Goal: Find specific fact: Find specific fact

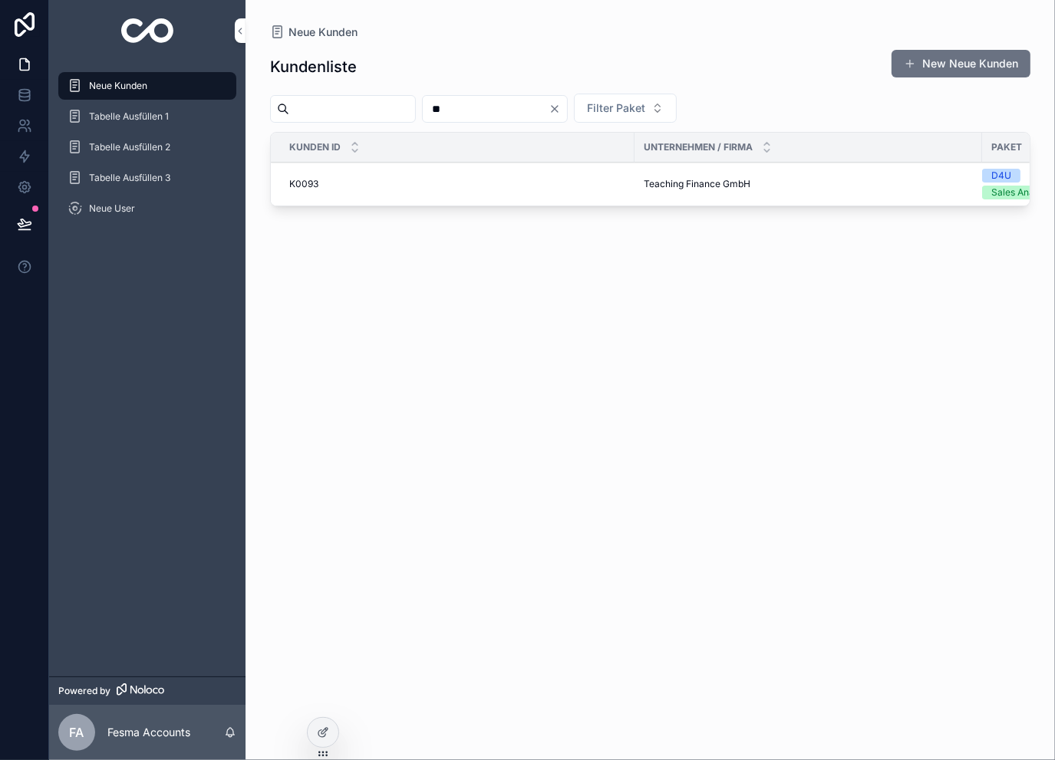
click at [522, 99] on input "**" at bounding box center [486, 108] width 126 height 21
type input "****"
click at [638, 168] on td "WeBuildBrands WeBuildBrands" at bounding box center [809, 176] width 348 height 27
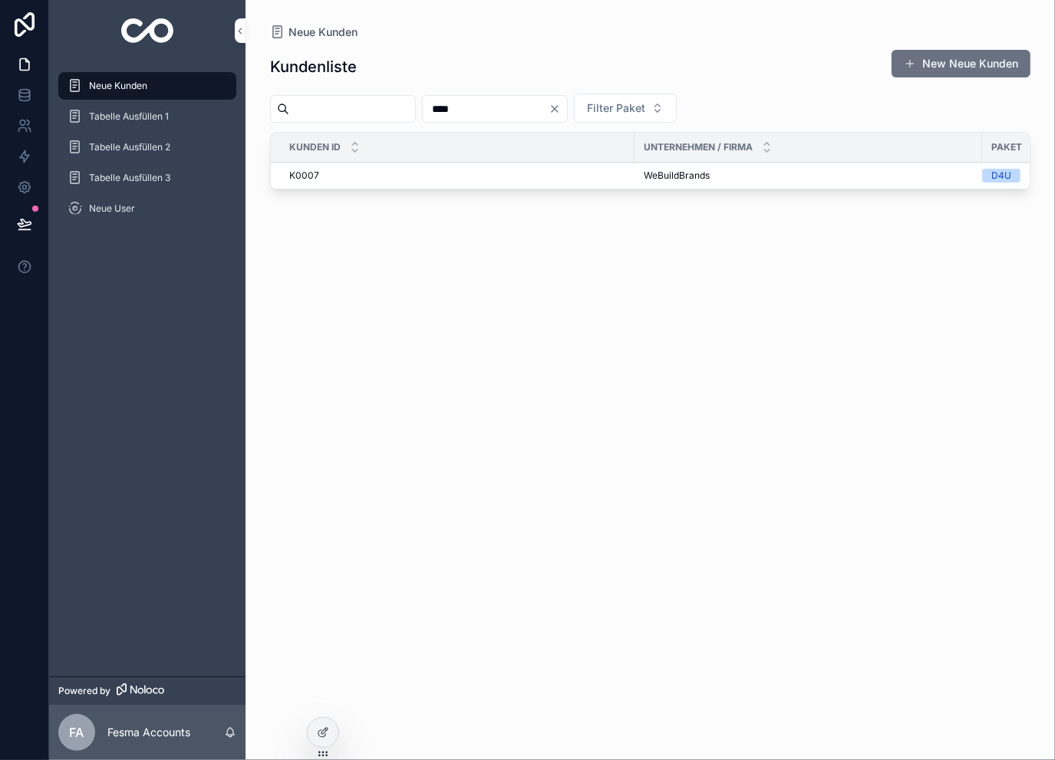
click at [647, 174] on span "WeBuildBrands" at bounding box center [677, 176] width 66 height 12
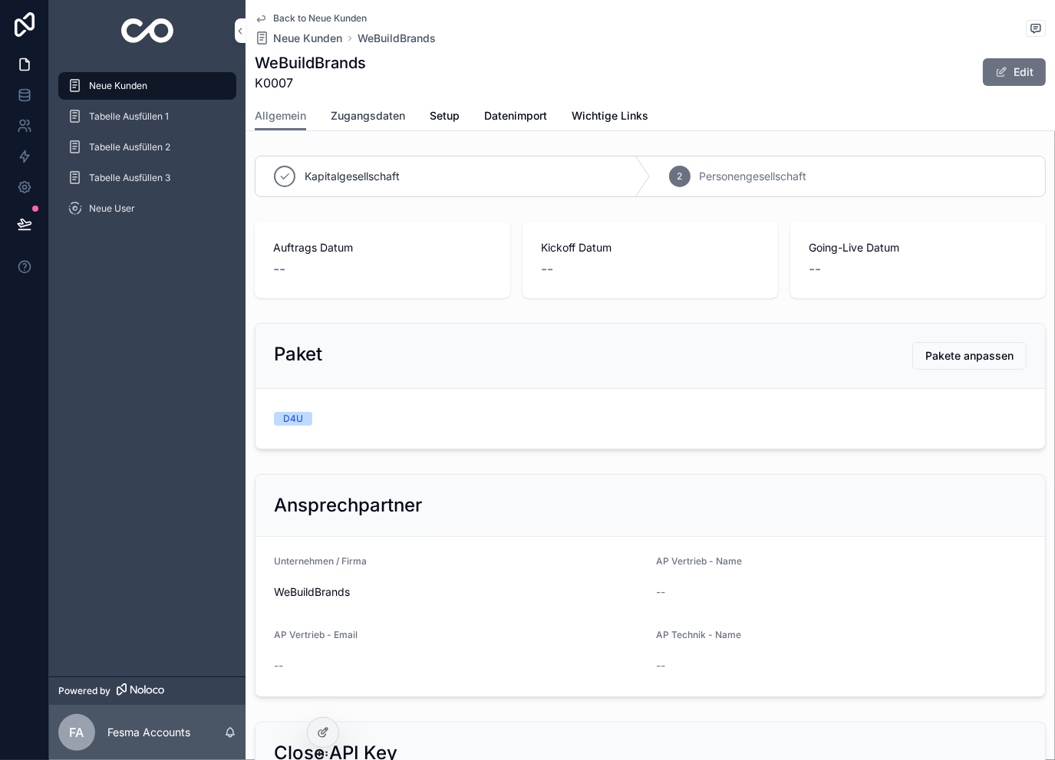
click at [367, 112] on span "Zugangsdaten" at bounding box center [368, 115] width 74 height 15
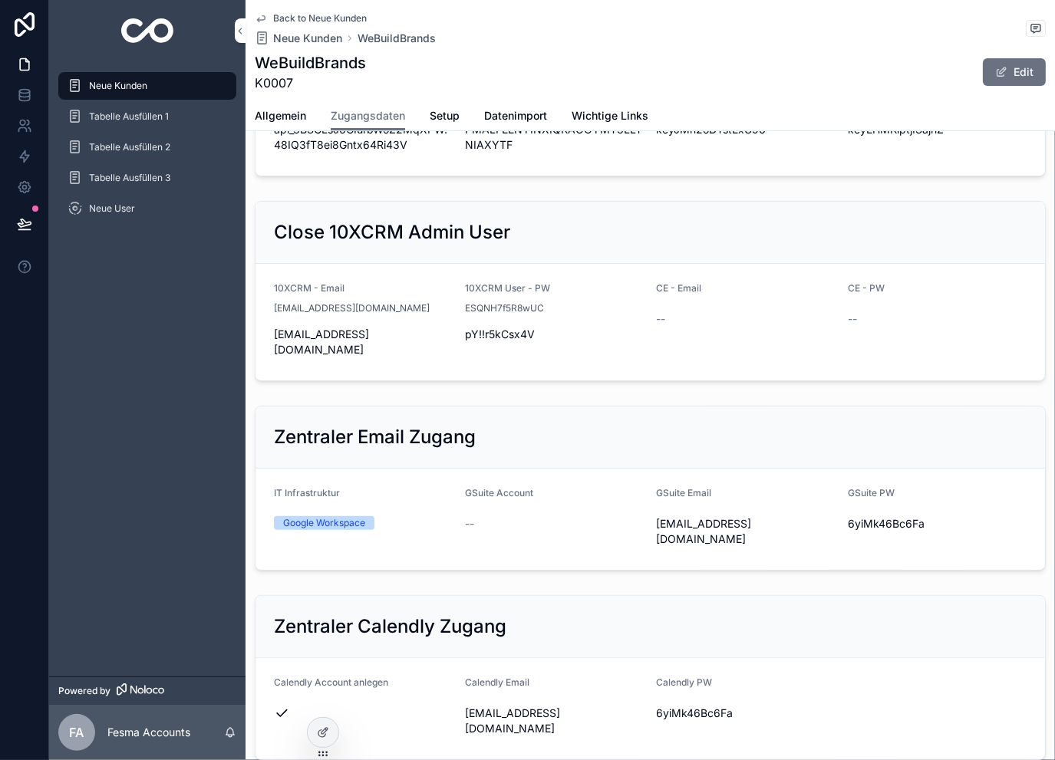
scroll to position [102, 0]
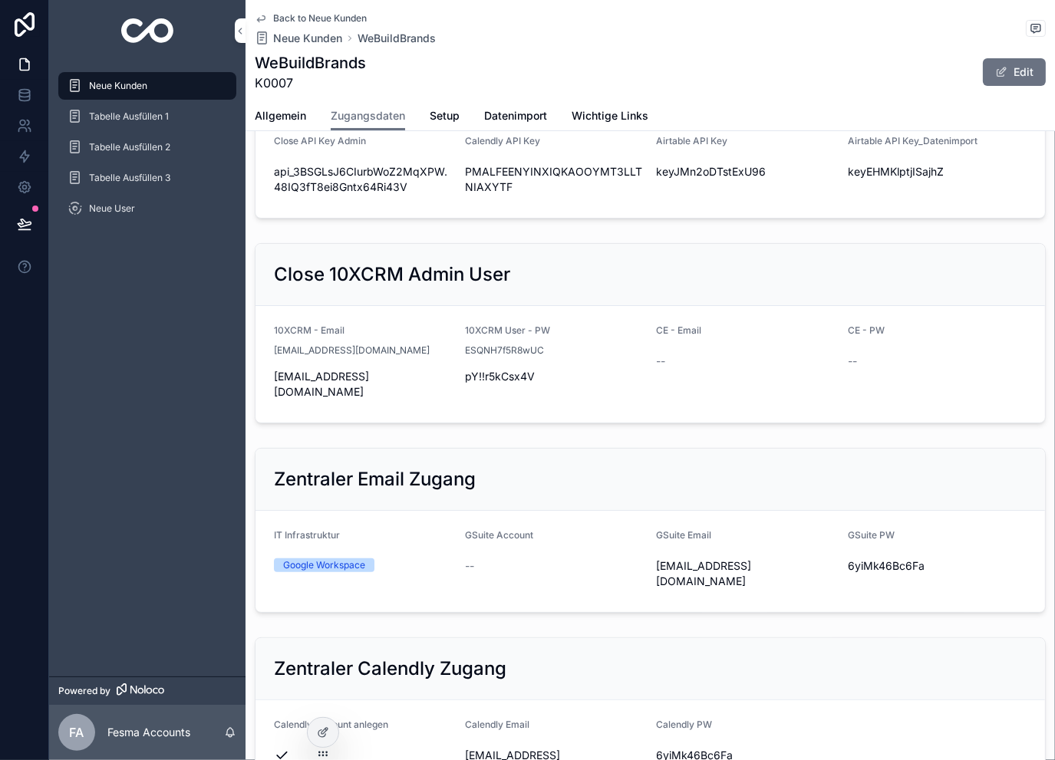
click at [304, 377] on span "[EMAIL_ADDRESS][DOMAIN_NAME]" at bounding box center [363, 384] width 179 height 31
copy div "[EMAIL_ADDRESS][DOMAIN_NAME]"
click at [496, 378] on span "pY!!r5kCsx4V" at bounding box center [554, 376] width 179 height 15
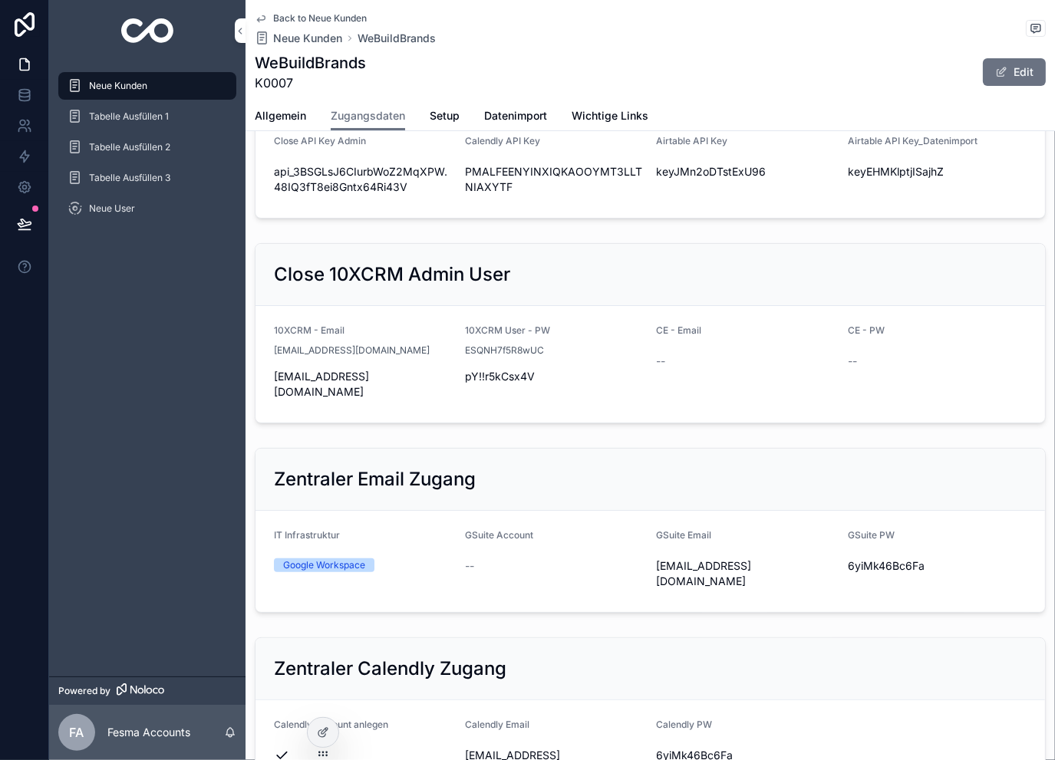
click at [496, 378] on span "pY!!r5kCsx4V" at bounding box center [554, 376] width 179 height 15
copy div "pY!!r5kCsx4V"
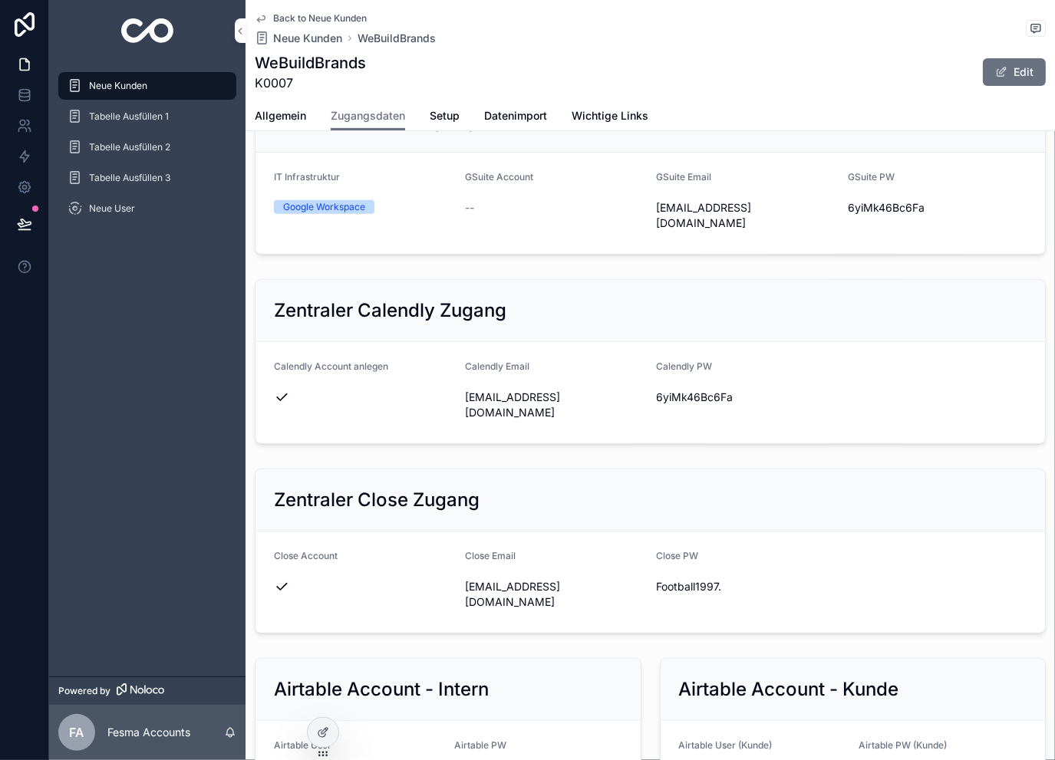
scroll to position [460, 0]
click at [684, 390] on span "6yiMk46Bc6Fa" at bounding box center [746, 397] width 179 height 15
copy div "6yiMk46Bc6Fa"
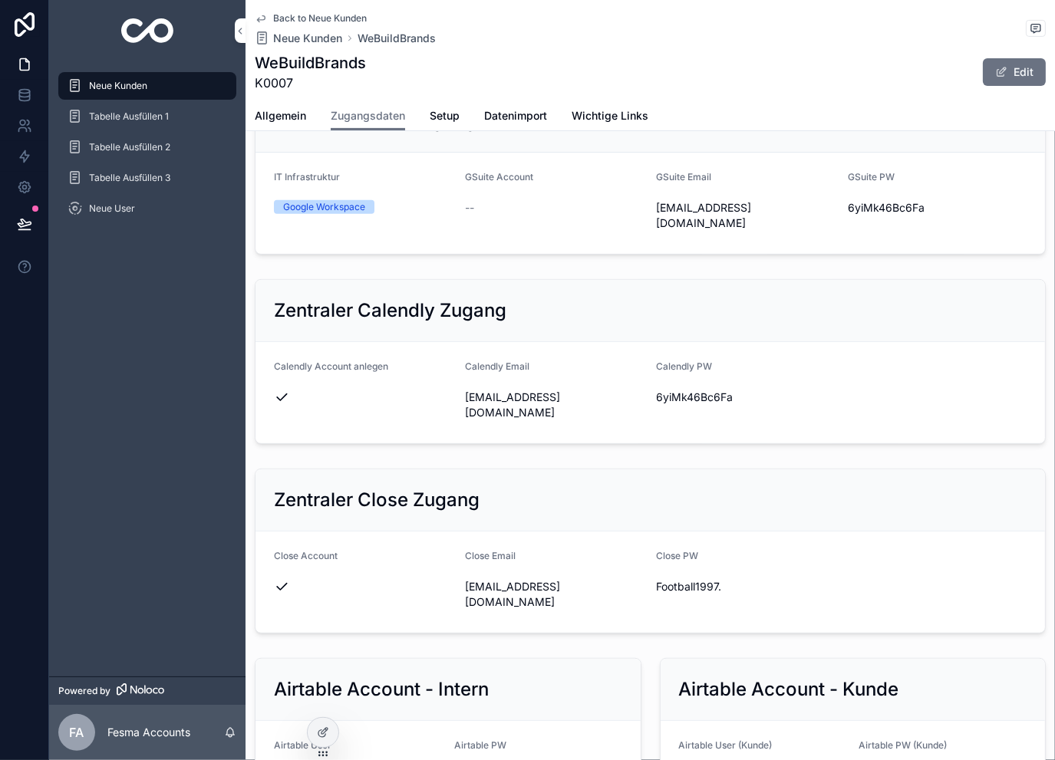
click at [559, 390] on span "[EMAIL_ADDRESS][DOMAIN_NAME]" at bounding box center [554, 405] width 179 height 31
click at [553, 390] on span "[EMAIL_ADDRESS][DOMAIN_NAME]" at bounding box center [554, 405] width 179 height 31
copy div "[EMAIL_ADDRESS][DOMAIN_NAME]"
